Goal: Information Seeking & Learning: Get advice/opinions

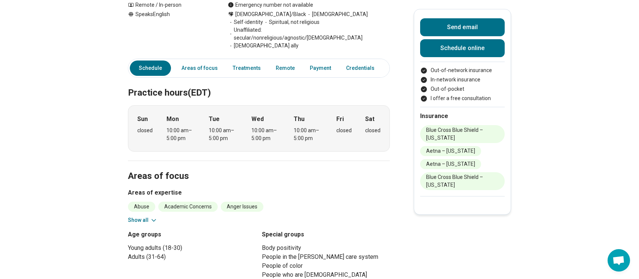
scroll to position [182, 0]
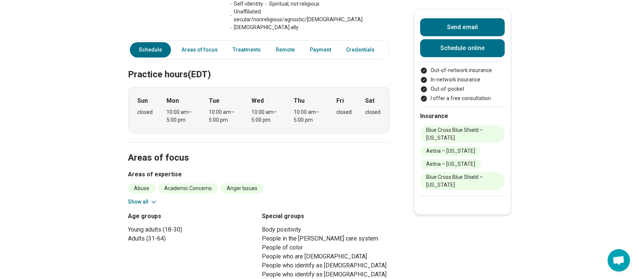
click at [136, 198] on button "Show all" at bounding box center [143, 202] width 30 height 8
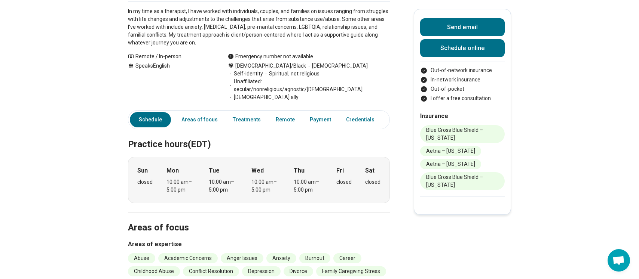
scroll to position [0, 0]
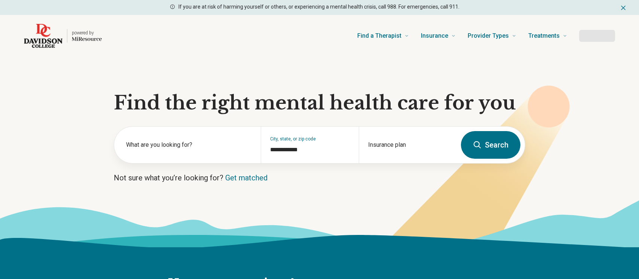
type input "**********"
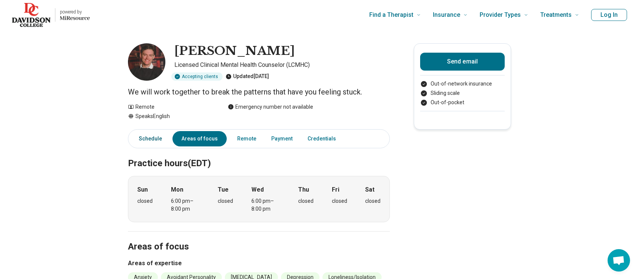
click at [155, 139] on link "Schedule" at bounding box center [148, 138] width 37 height 15
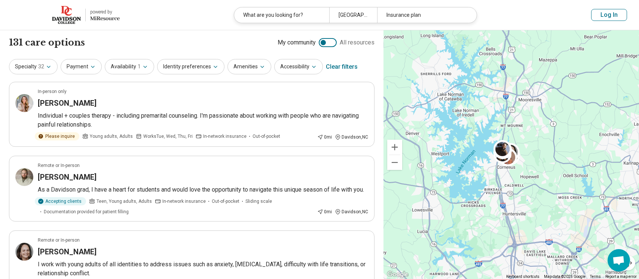
scroll to position [4, 0]
click at [285, 15] on div "What are you looking for?" at bounding box center [281, 14] width 95 height 15
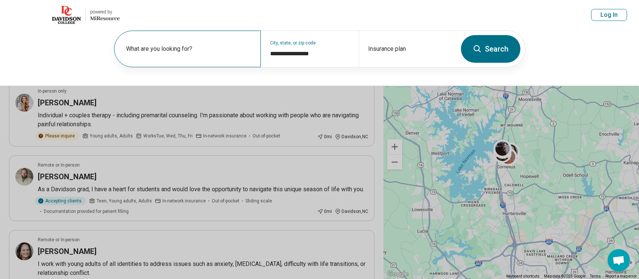
click at [213, 53] on label "What are you looking for?" at bounding box center [189, 48] width 126 height 9
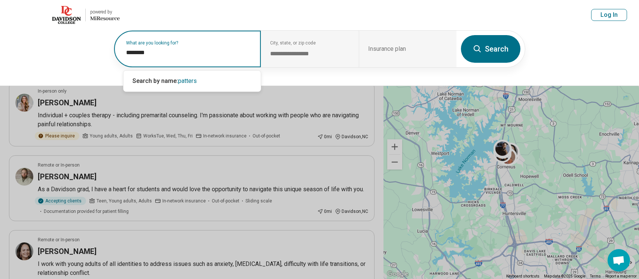
type input "*********"
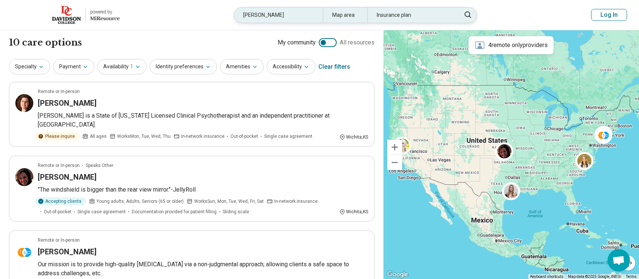
click at [255, 13] on div "patterson" at bounding box center [278, 14] width 89 height 15
click at [255, 13] on header "powered by Miresource logo patterson Map area Insurance plan Log In" at bounding box center [319, 15] width 639 height 30
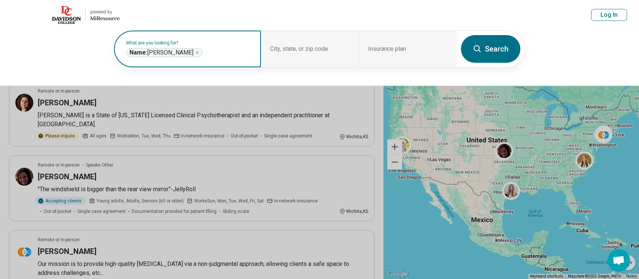
click at [195, 53] on icon "Remove" at bounding box center [197, 52] width 4 height 4
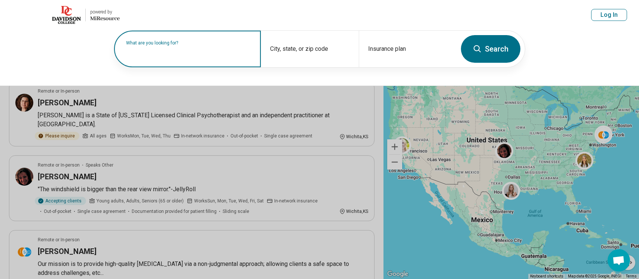
click at [179, 53] on input "text" at bounding box center [189, 52] width 126 height 9
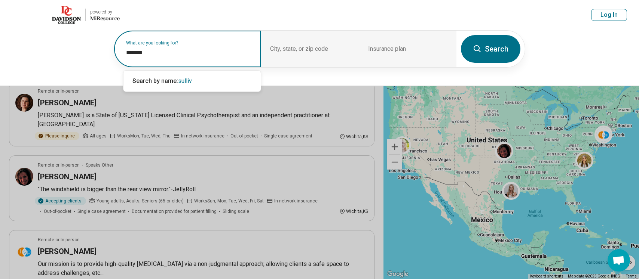
type input "********"
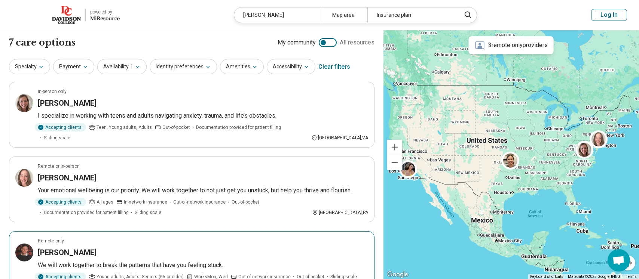
click at [74, 248] on h3 "Andrew Sullivan" at bounding box center [67, 253] width 59 height 10
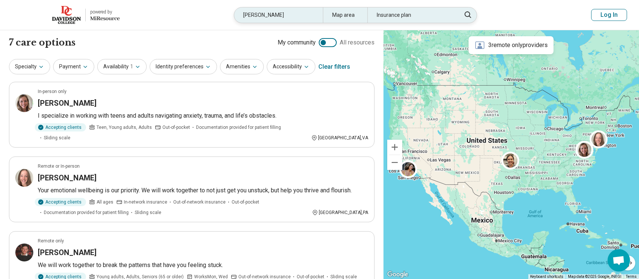
click at [283, 12] on div "sullivan" at bounding box center [278, 14] width 89 height 15
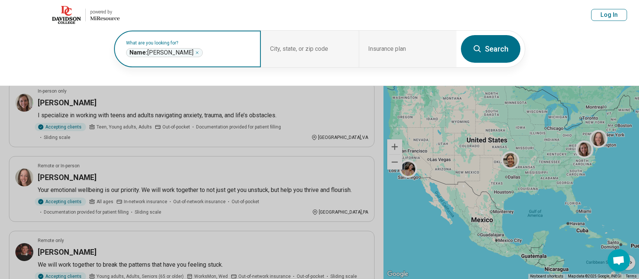
click at [196, 52] on icon "Remove" at bounding box center [197, 53] width 2 height 2
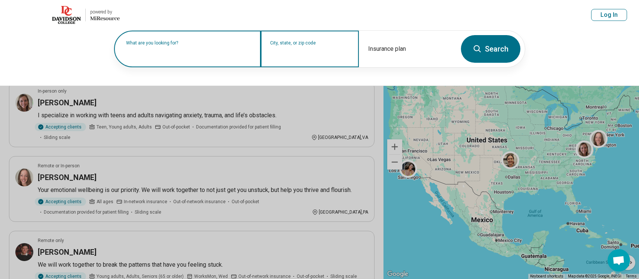
click at [300, 55] on input "City, state, or zip code" at bounding box center [309, 53] width 79 height 9
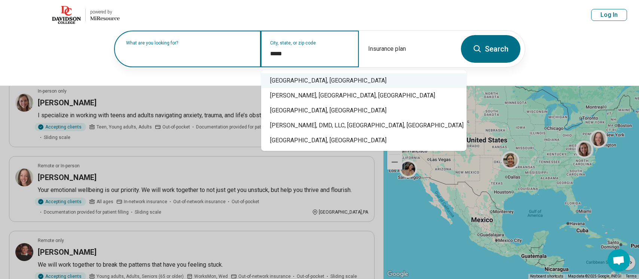
click at [293, 80] on div "Davidson, NC" at bounding box center [363, 80] width 205 height 15
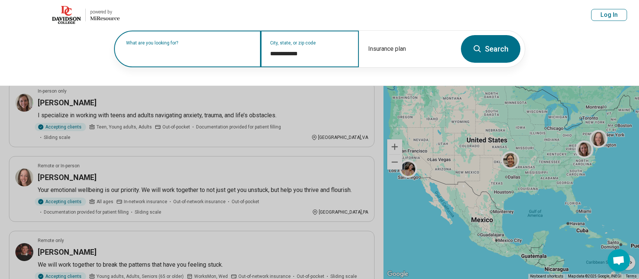
type input "**********"
click at [480, 58] on button "Search" at bounding box center [490, 49] width 59 height 28
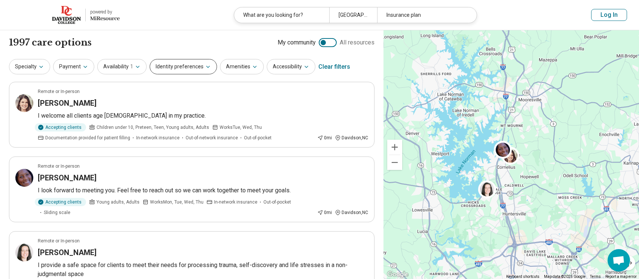
click at [205, 70] on button "Identity preferences" at bounding box center [183, 66] width 67 height 15
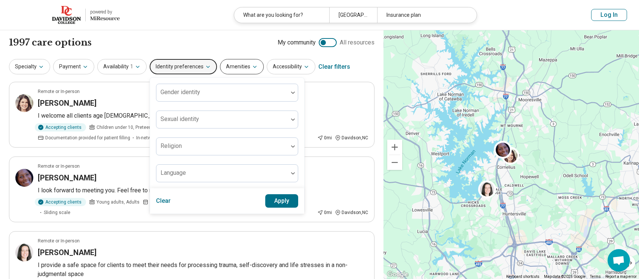
click at [243, 69] on button "Amenities" at bounding box center [242, 66] width 44 height 15
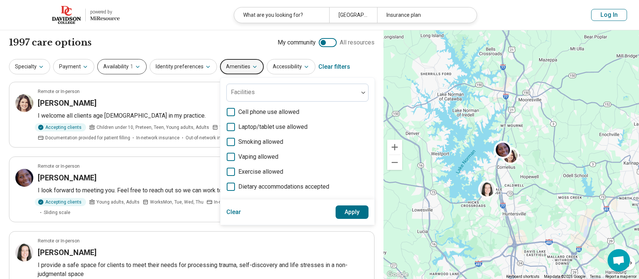
click at [130, 66] on span "1" at bounding box center [131, 67] width 3 height 8
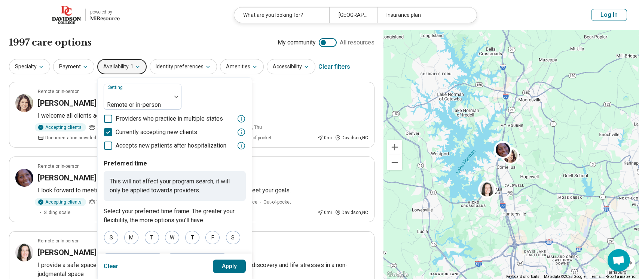
click at [149, 38] on div "1997 care options 1997 care option s My community All resources" at bounding box center [191, 42] width 365 height 13
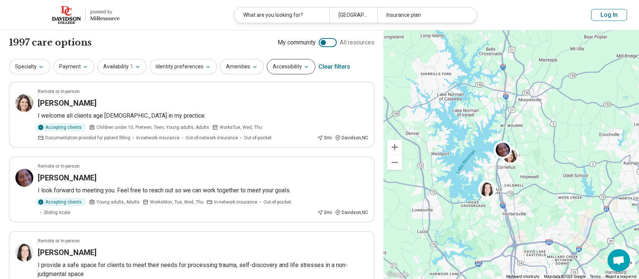
click at [292, 71] on button "Accessibility" at bounding box center [291, 66] width 49 height 15
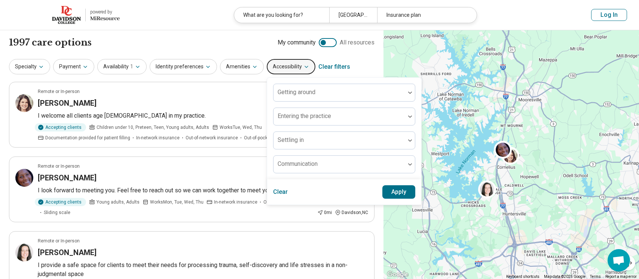
click at [222, 40] on div "1997 care options 1997 care option s My community All resources" at bounding box center [191, 42] width 365 height 13
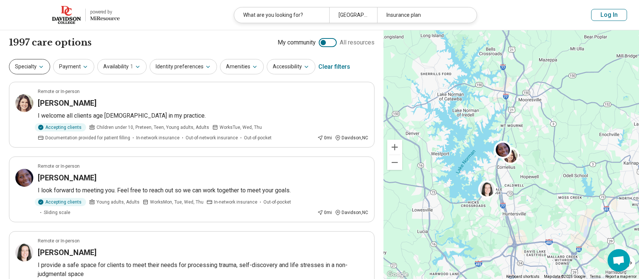
click at [37, 68] on button "Specialty" at bounding box center [29, 66] width 41 height 15
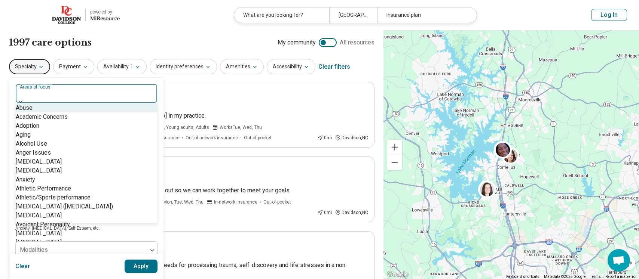
click at [48, 92] on div "Areas of focus" at bounding box center [86, 93] width 142 height 19
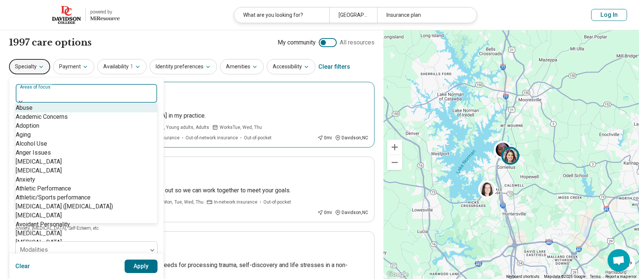
click at [194, 105] on div "[PERSON_NAME]" at bounding box center [203, 103] width 330 height 10
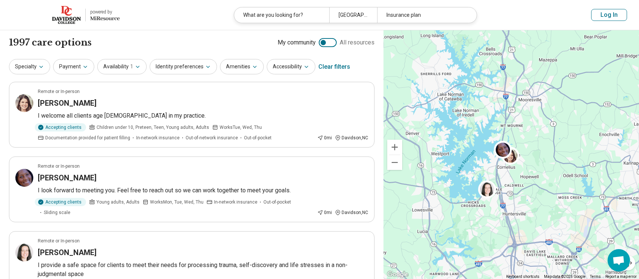
click at [71, 16] on img at bounding box center [66, 15] width 29 height 18
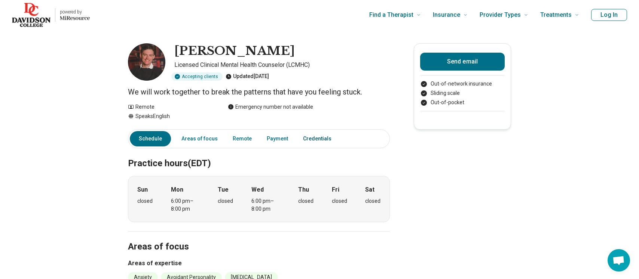
click at [311, 139] on link "Credentials" at bounding box center [319, 138] width 42 height 15
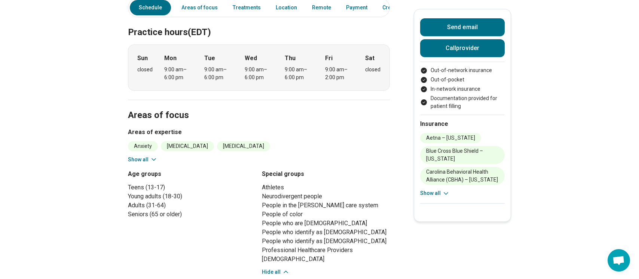
scroll to position [200, 0]
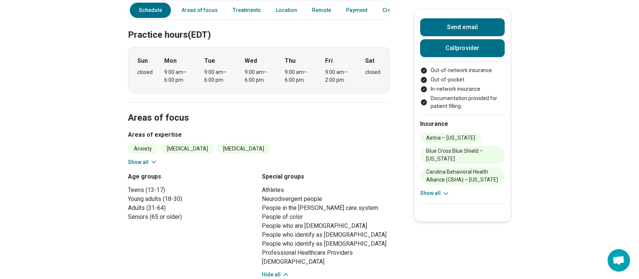
click at [141, 159] on button "Show all" at bounding box center [143, 163] width 30 height 8
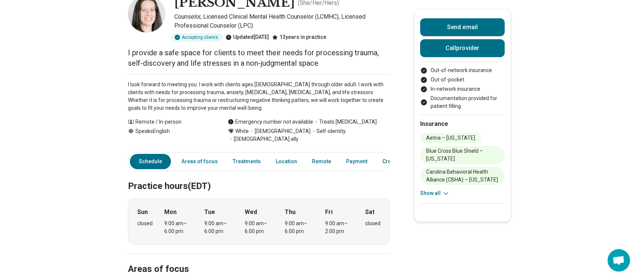
scroll to position [0, 0]
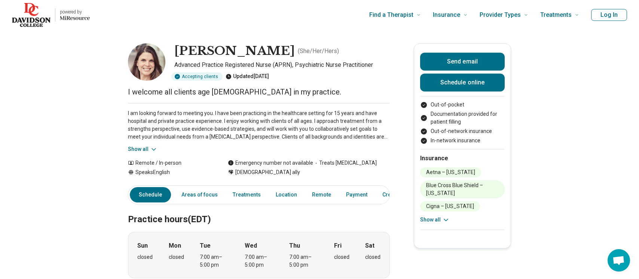
click at [440, 222] on button "Show all" at bounding box center [435, 220] width 30 height 8
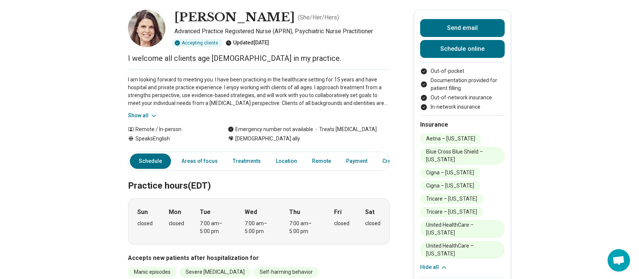
scroll to position [39, 0]
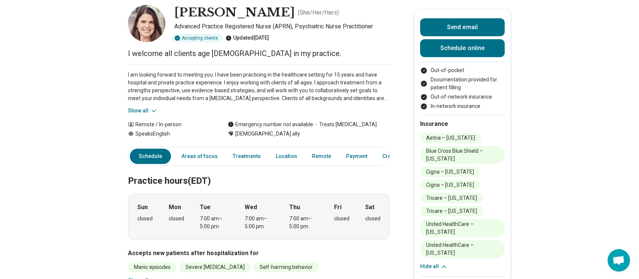
click at [442, 160] on li "Blue Cross Blue Shield – [US_STATE]" at bounding box center [462, 155] width 84 height 18
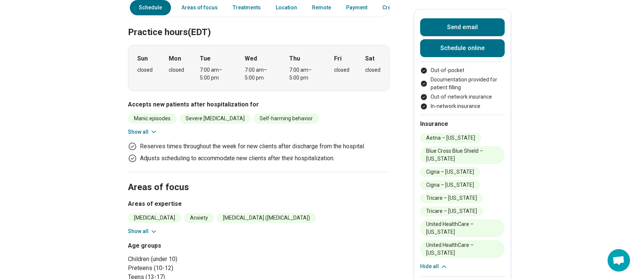
scroll to position [201, 0]
